Goal: Transaction & Acquisition: Subscribe to service/newsletter

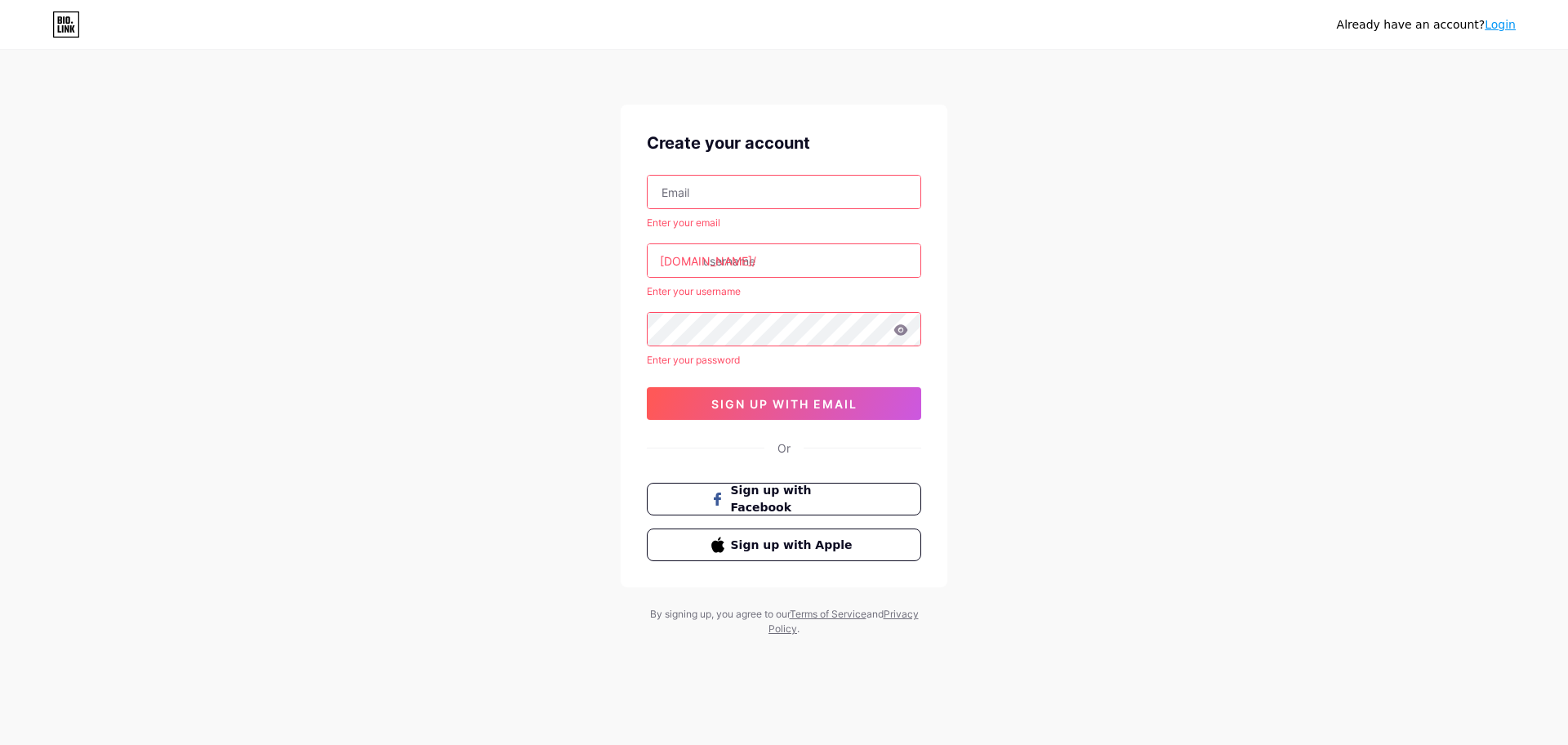
click at [758, 183] on input "text" at bounding box center [784, 191] width 273 height 32
type input "[EMAIL_ADDRESS][DOMAIN_NAME]"
click at [747, 255] on input "text" at bounding box center [784, 260] width 273 height 32
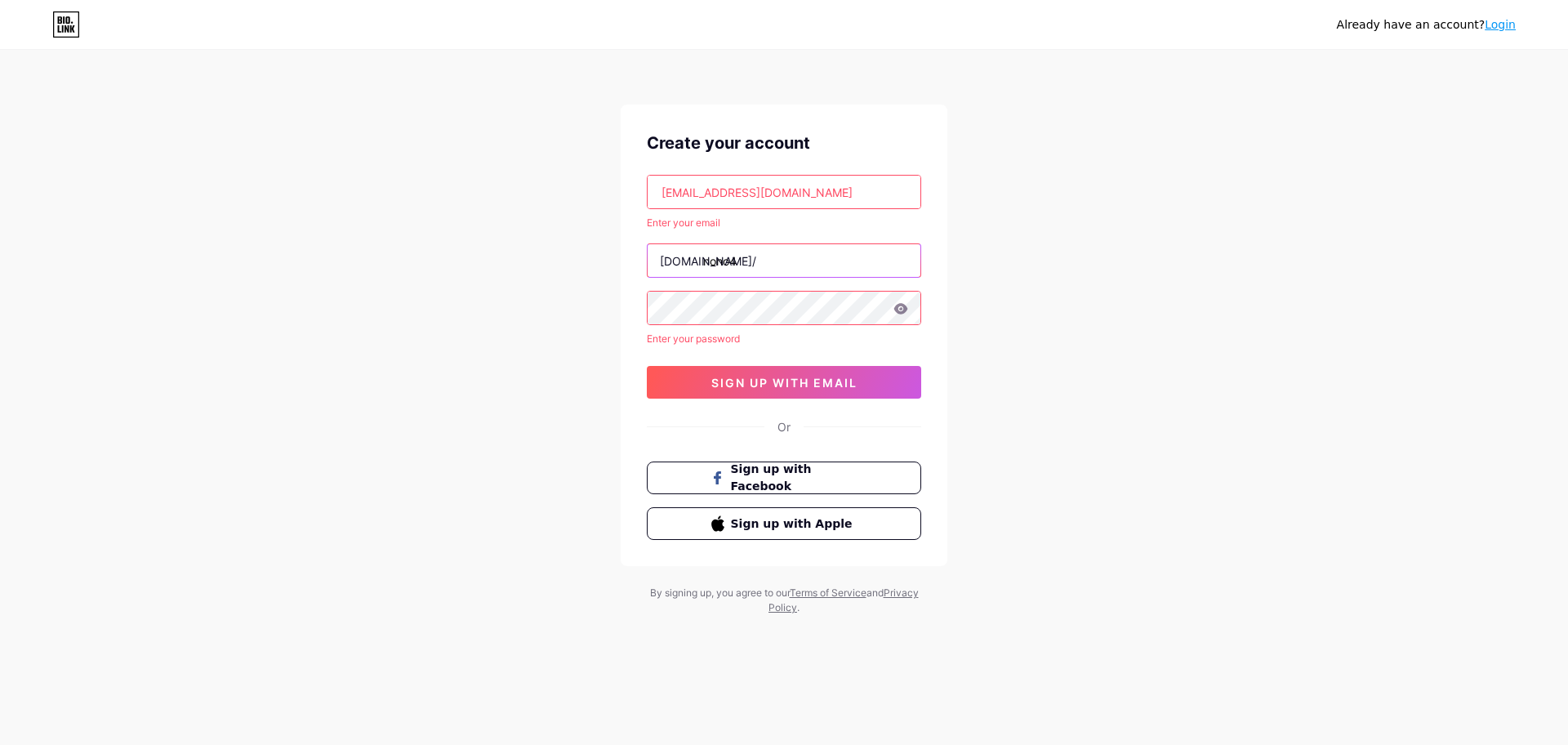
type input "nono4"
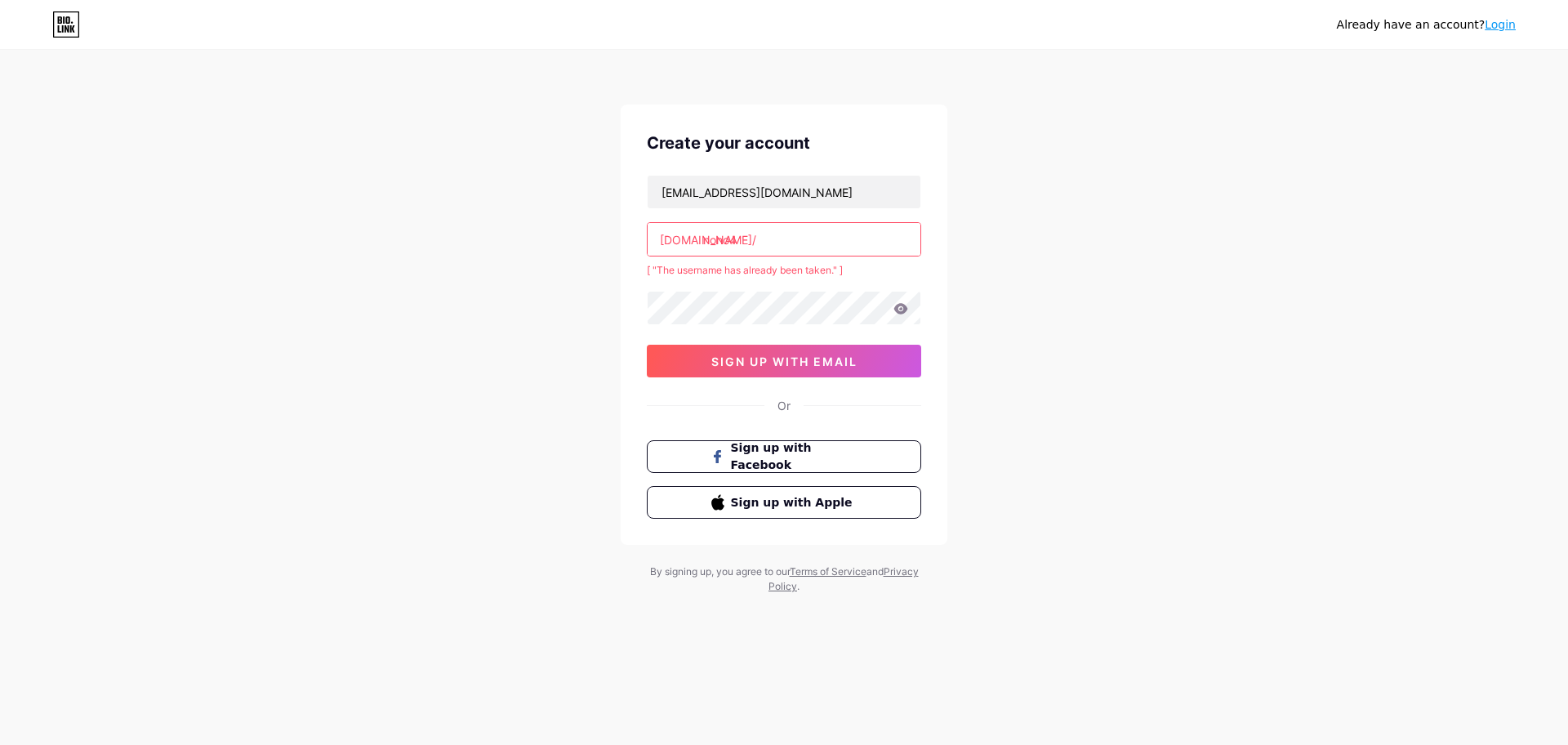
click at [761, 242] on input "nono4" at bounding box center [784, 239] width 273 height 32
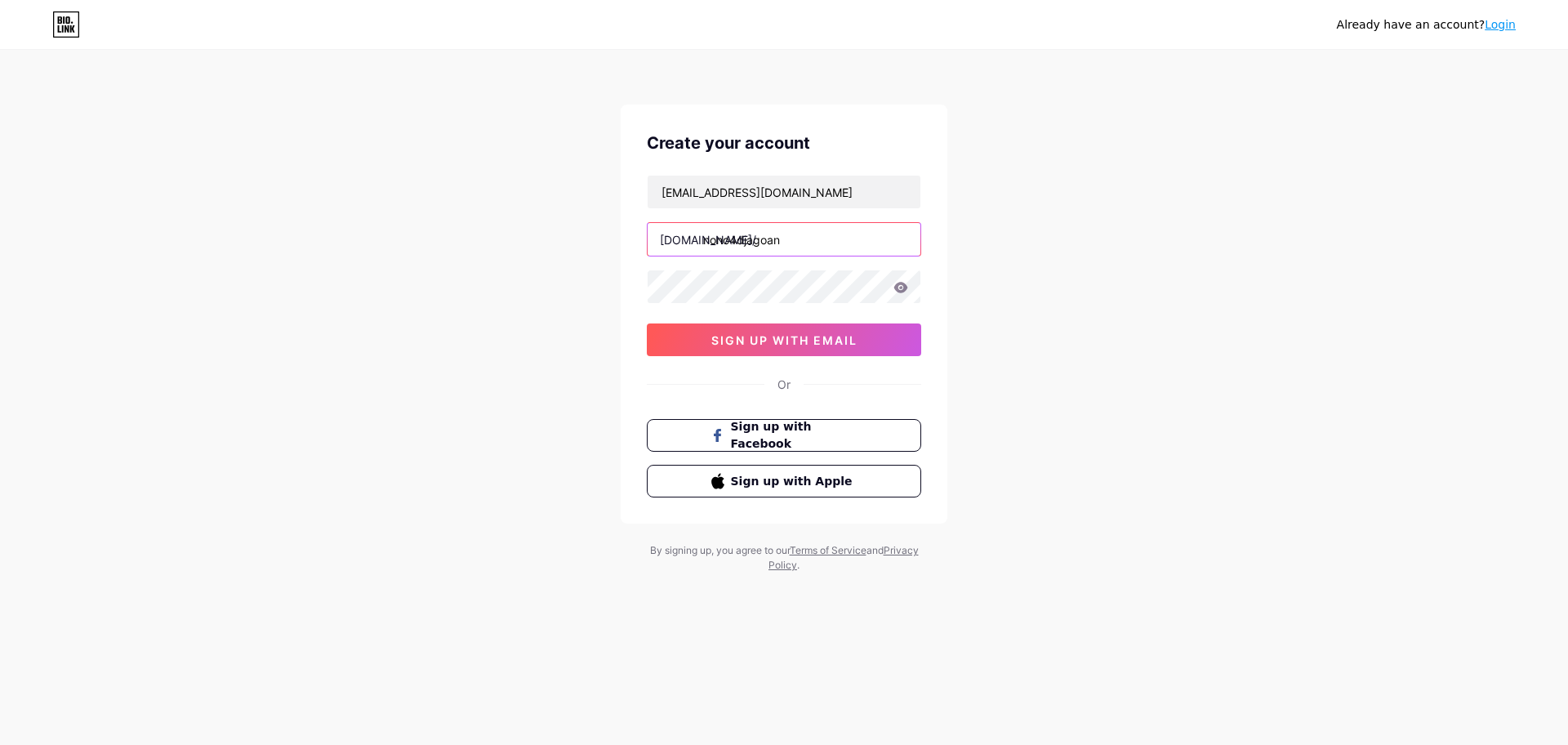
type input "nono4djagoan"
click at [690, 335] on button "sign up with email" at bounding box center [784, 339] width 275 height 32
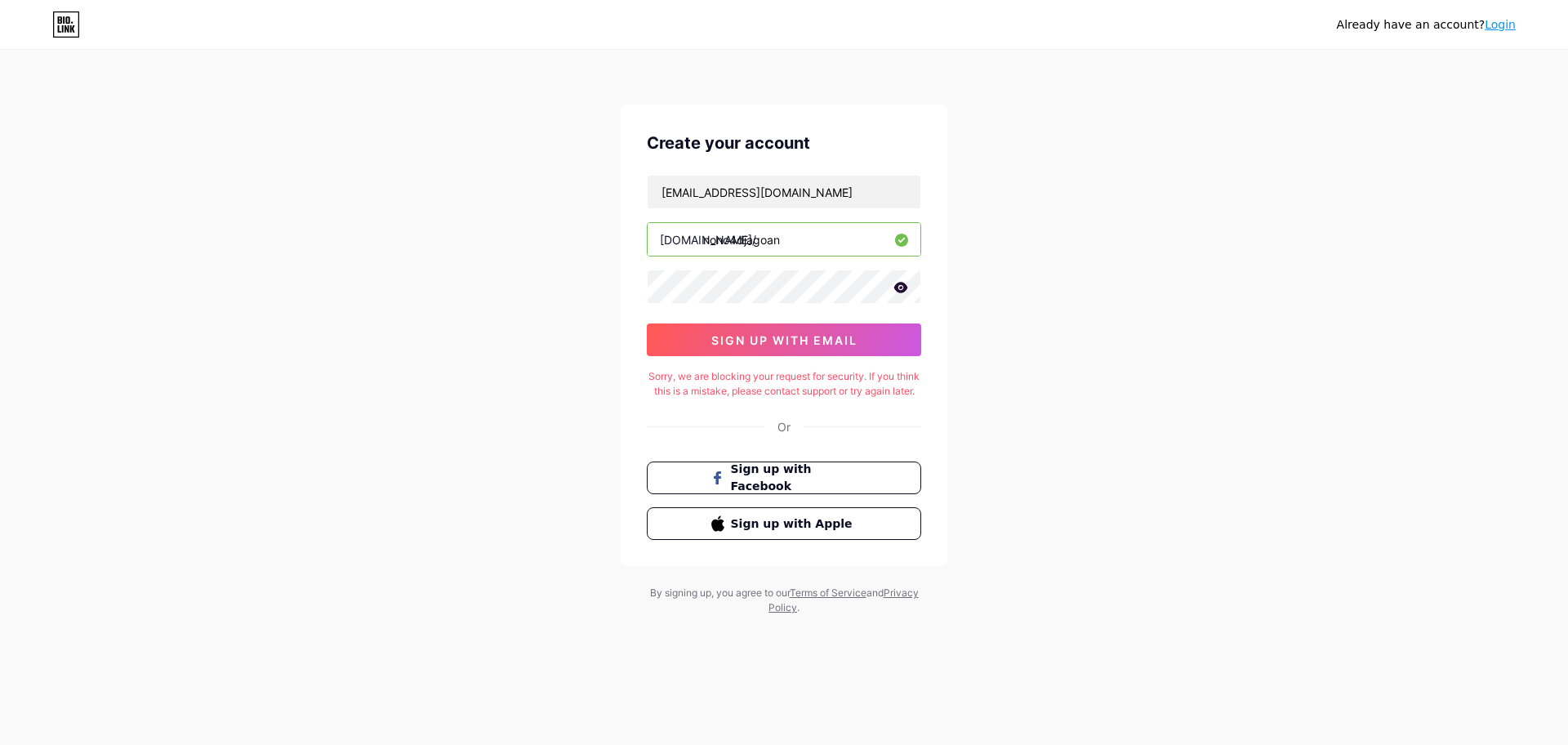
click at [898, 289] on icon at bounding box center [901, 287] width 14 height 10
click at [848, 391] on div "Sorry, we are blocking your request for security. If you think this is a mistak…" at bounding box center [784, 383] width 275 height 30
click at [848, 392] on div "Sorry, we are blocking your request for security. If you think this is a mistak…" at bounding box center [784, 383] width 275 height 30
click at [456, 220] on div "Already have an account? Login Create your account [EMAIL_ADDRESS][DOMAIN_NAME]…" at bounding box center [784, 333] width 1568 height 667
